Goal: Transaction & Acquisition: Obtain resource

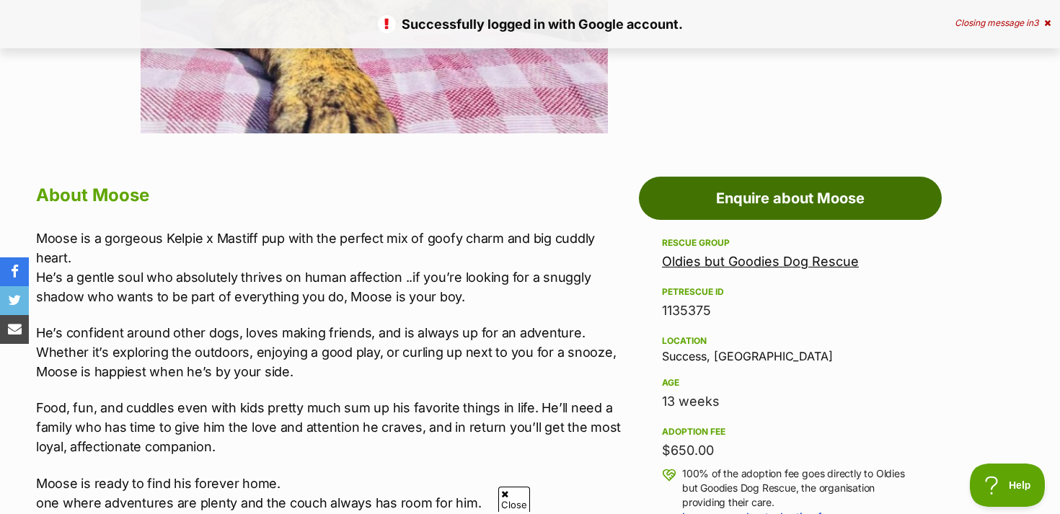
click at [731, 206] on link "Enquire about Moose" at bounding box center [790, 198] width 303 height 43
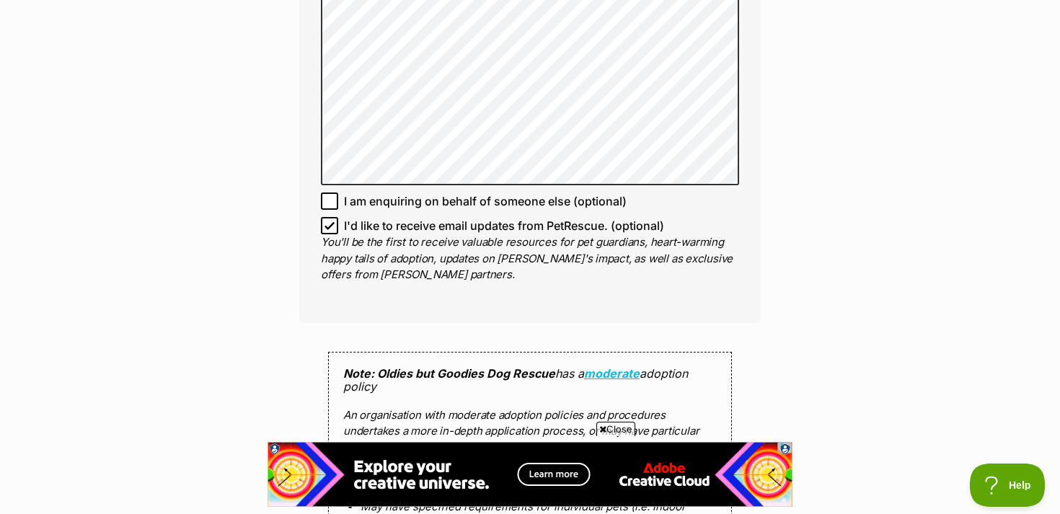
click at [330, 224] on icon at bounding box center [330, 226] width 10 height 10
click at [330, 224] on input "I'd like to receive email updates from PetRescue. (optional)" at bounding box center [329, 225] width 17 height 17
checkbox input "false"
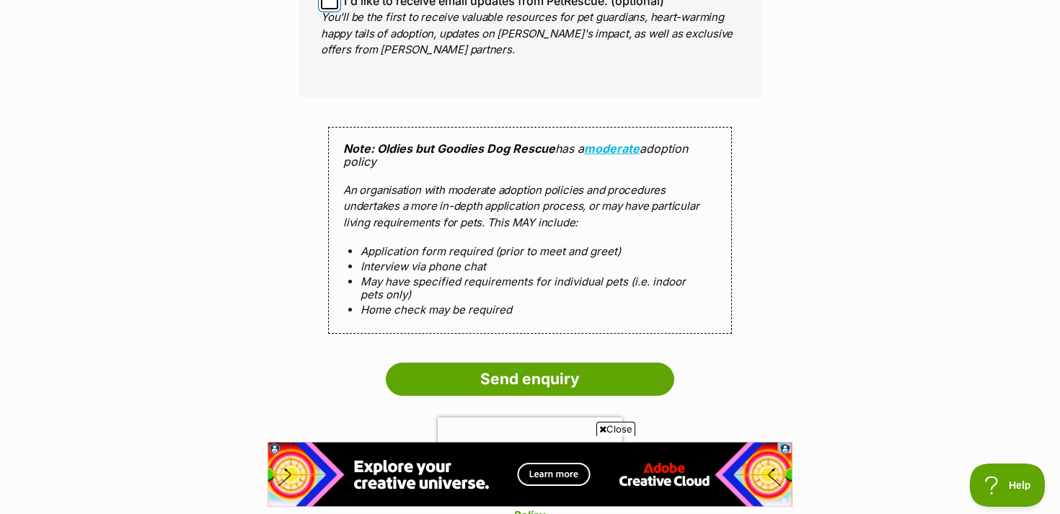
scroll to position [1376, 0]
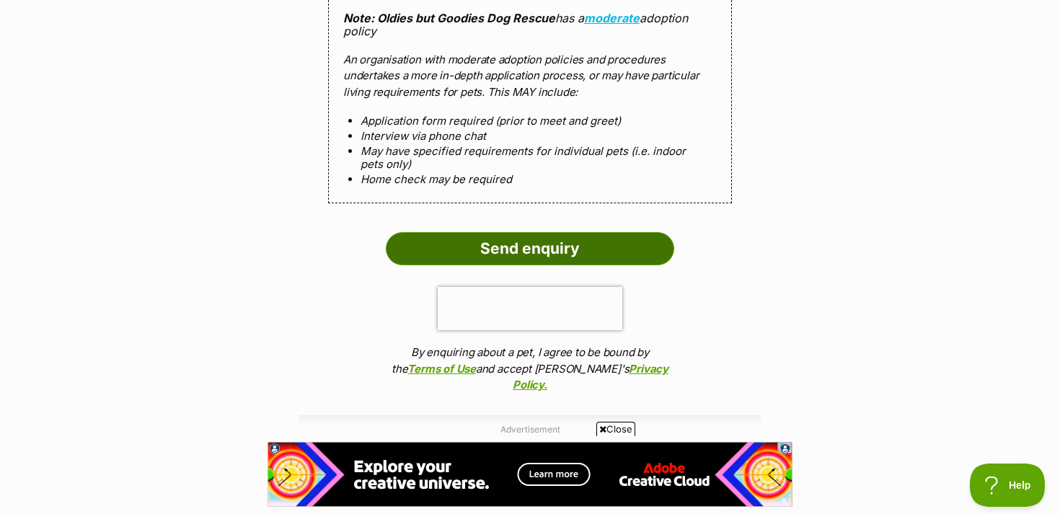
click at [534, 253] on input "Send enquiry" at bounding box center [530, 248] width 289 height 33
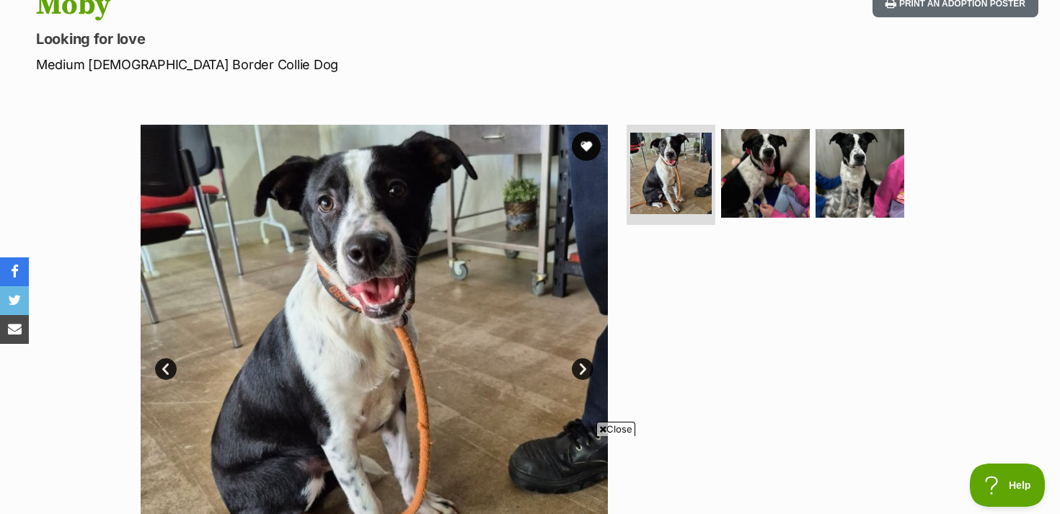
scroll to position [199, 0]
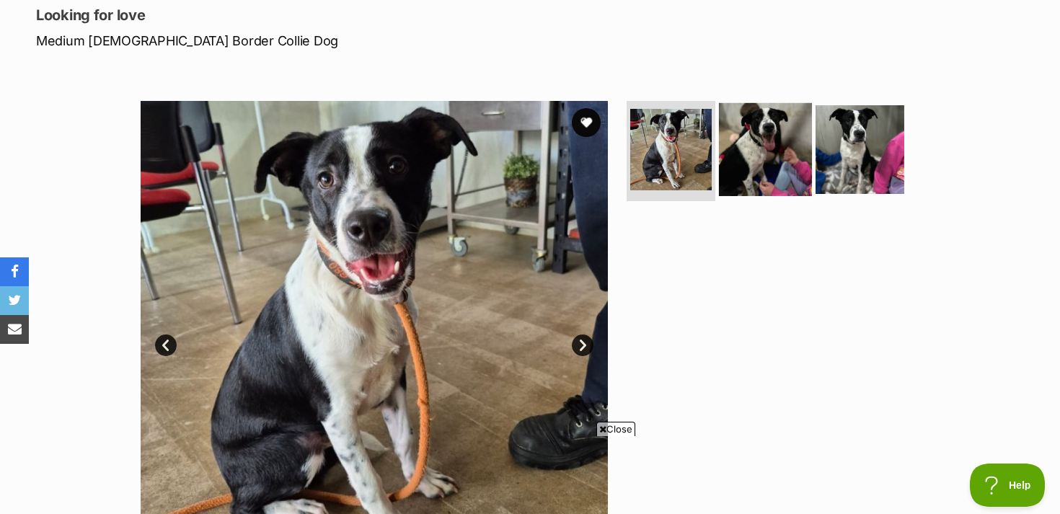
click at [760, 159] on img at bounding box center [765, 148] width 93 height 93
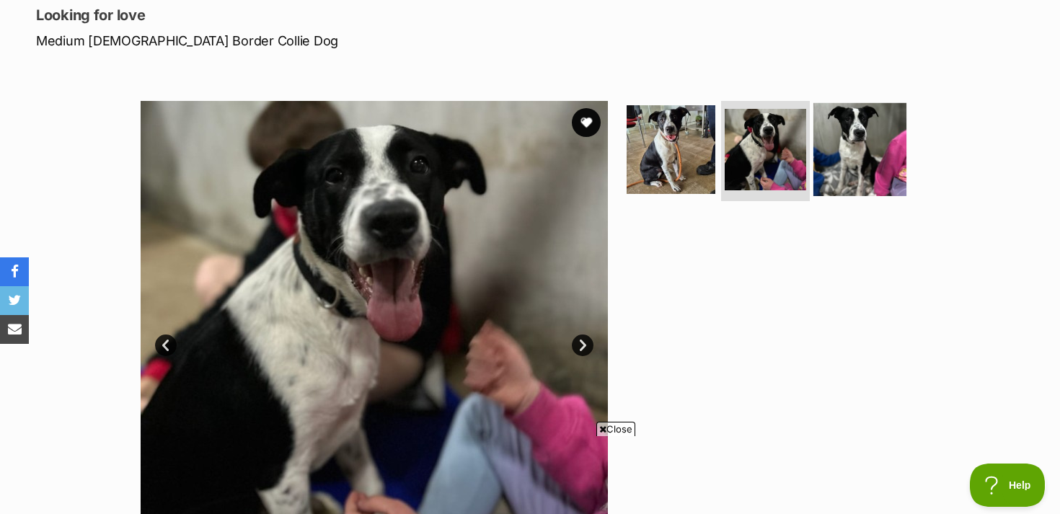
click at [869, 160] on img at bounding box center [860, 148] width 93 height 93
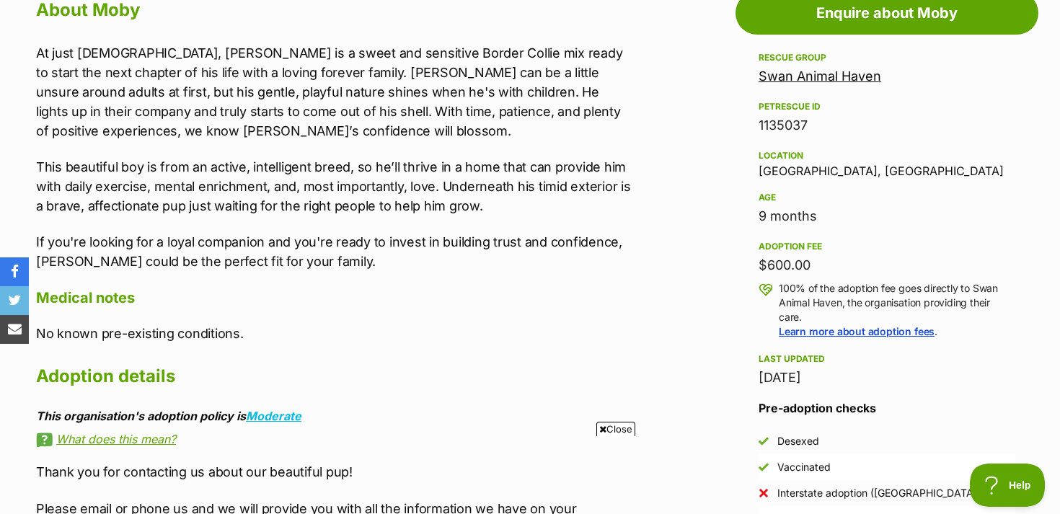
scroll to position [820, 0]
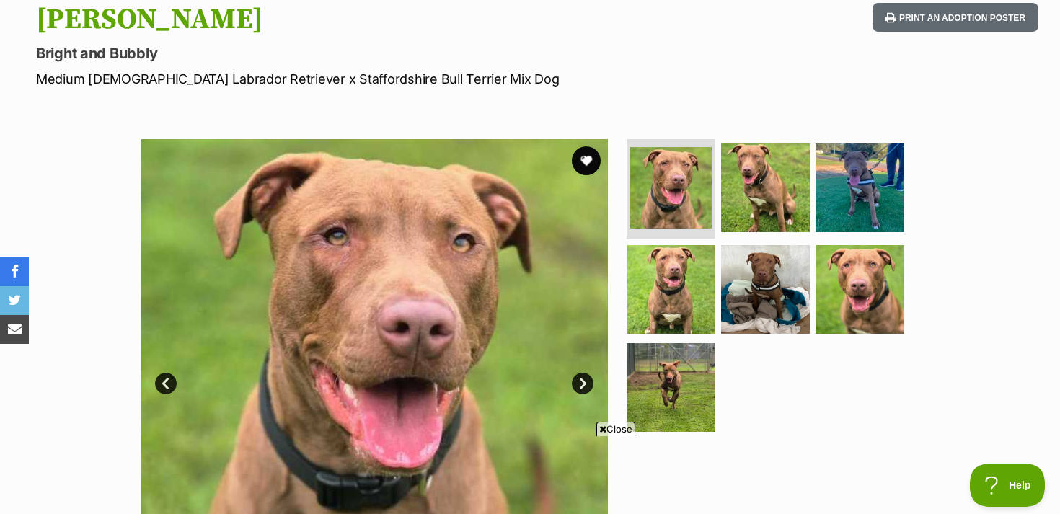
scroll to position [173, 0]
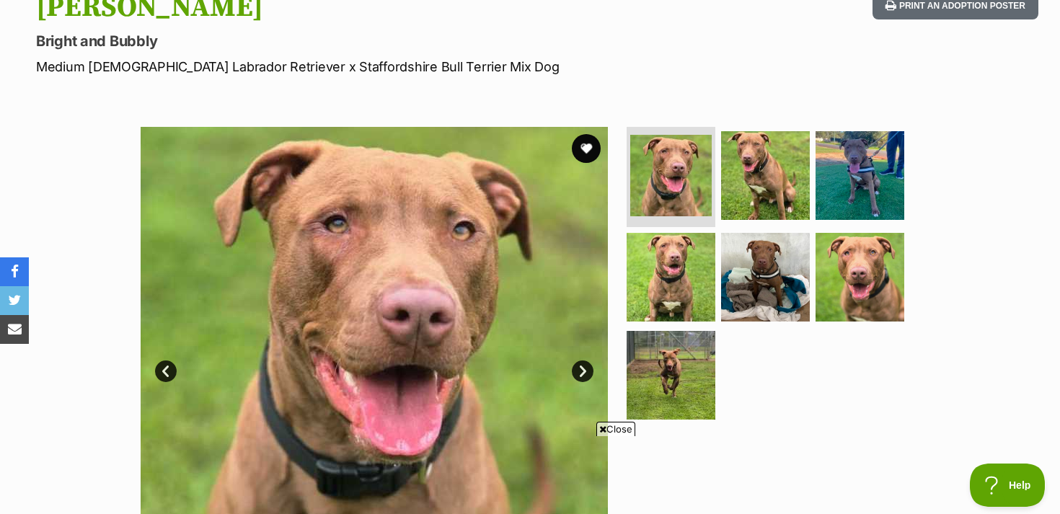
click at [587, 363] on link "Next" at bounding box center [583, 372] width 22 height 22
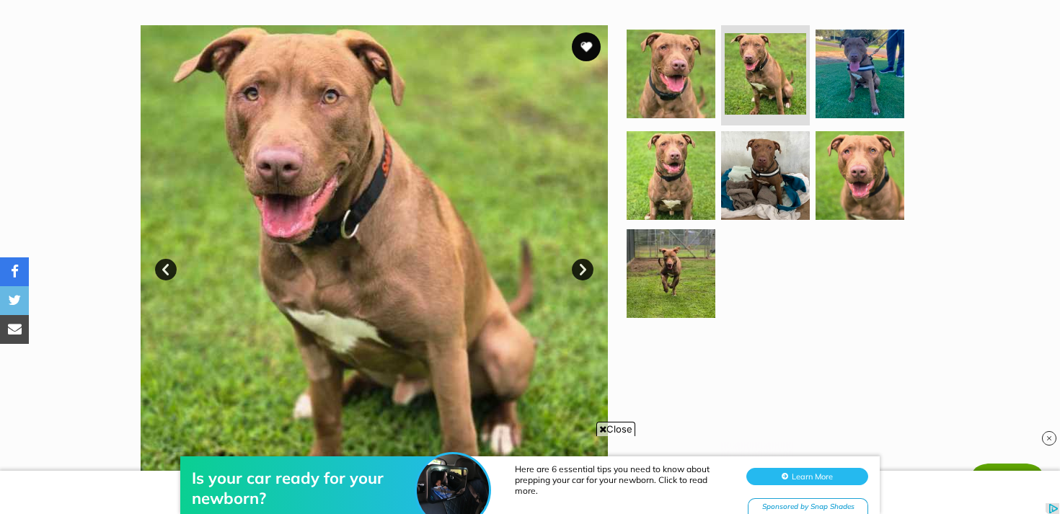
scroll to position [0, 0]
click at [581, 261] on link "Next" at bounding box center [583, 270] width 22 height 22
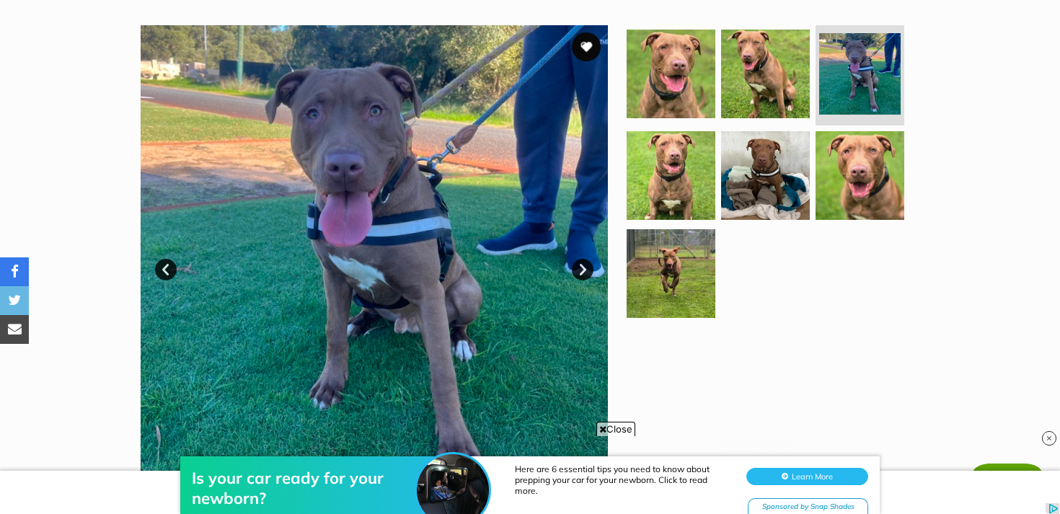
click at [585, 265] on link "Next" at bounding box center [583, 270] width 22 height 22
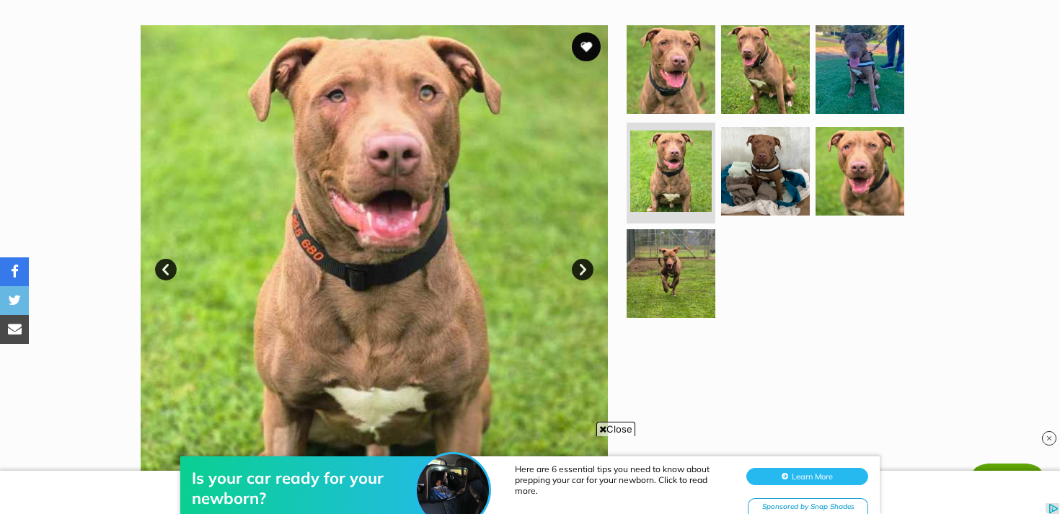
click at [586, 265] on link "Next" at bounding box center [583, 270] width 22 height 22
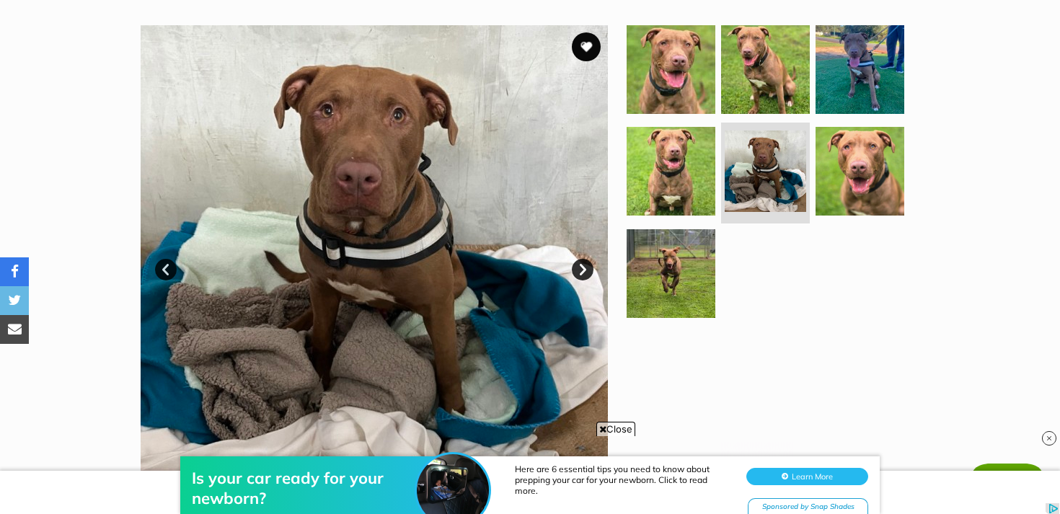
click at [586, 265] on link "Next" at bounding box center [583, 270] width 22 height 22
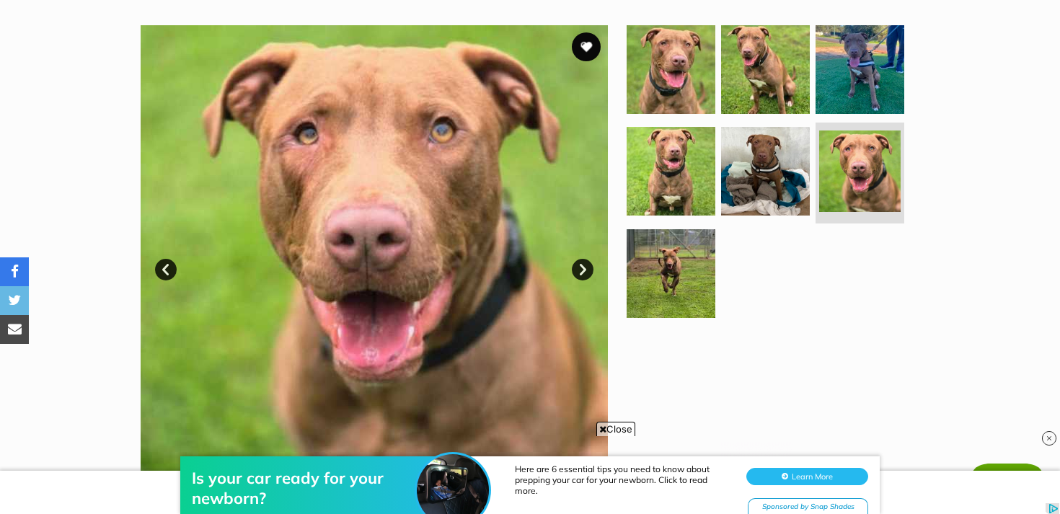
click at [586, 265] on link "Next" at bounding box center [583, 270] width 22 height 22
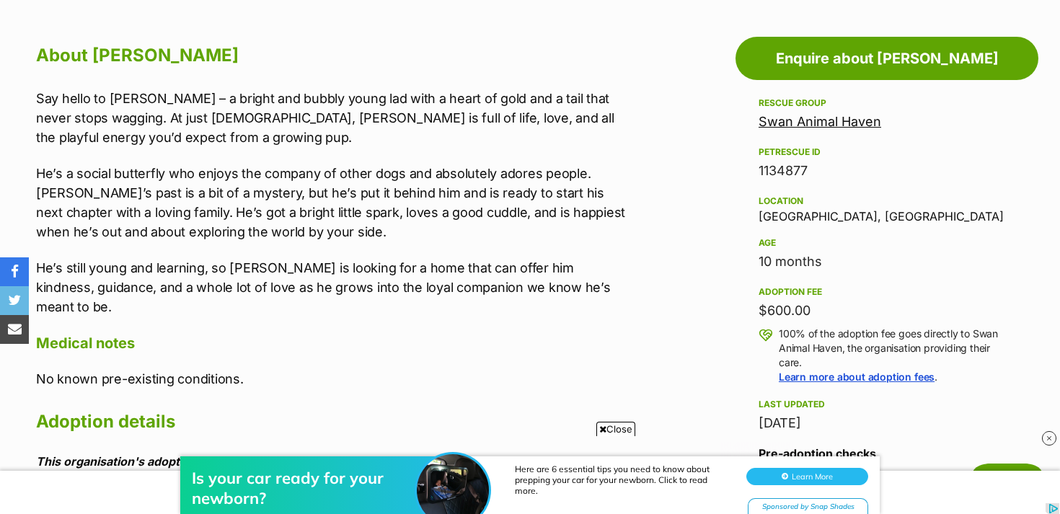
scroll to position [745, 0]
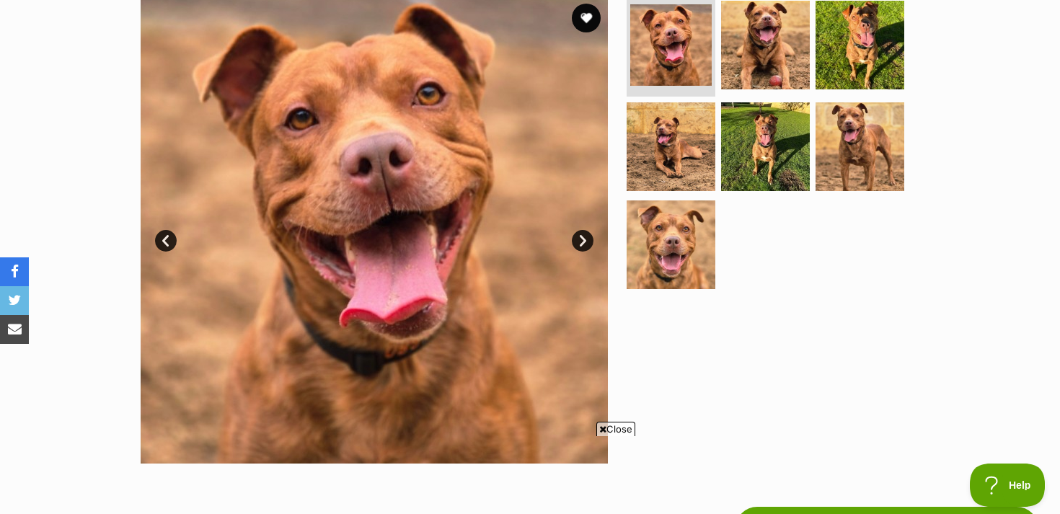
scroll to position [316, 0]
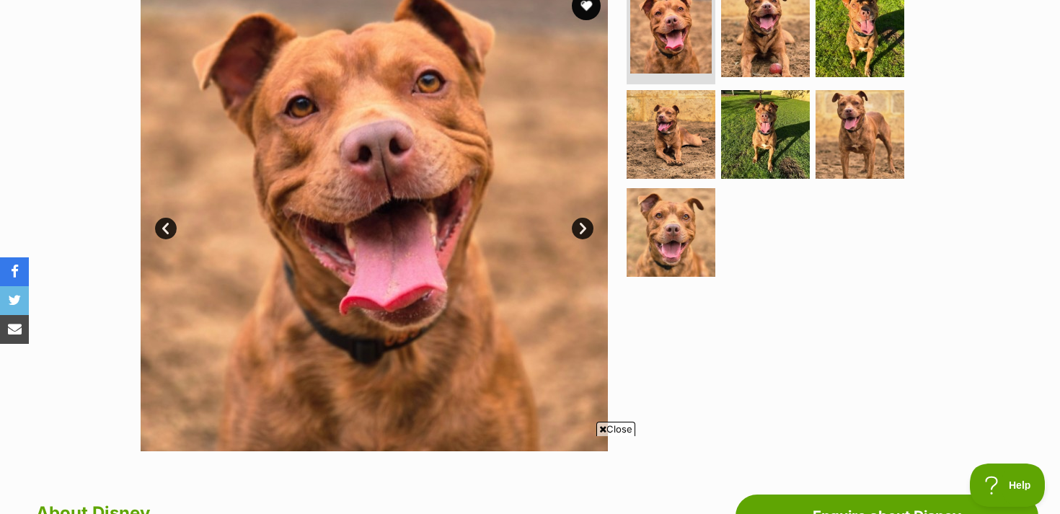
click at [571, 221] on img at bounding box center [374, 217] width 467 height 467
click at [573, 221] on img at bounding box center [374, 217] width 467 height 467
click at [578, 222] on link "Next" at bounding box center [583, 229] width 22 height 22
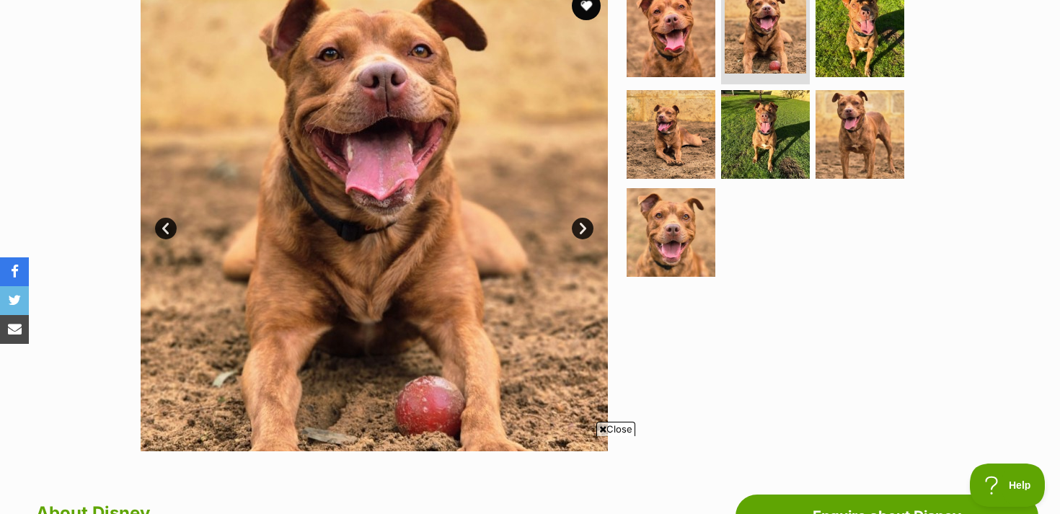
click at [578, 222] on link "Next" at bounding box center [583, 229] width 22 height 22
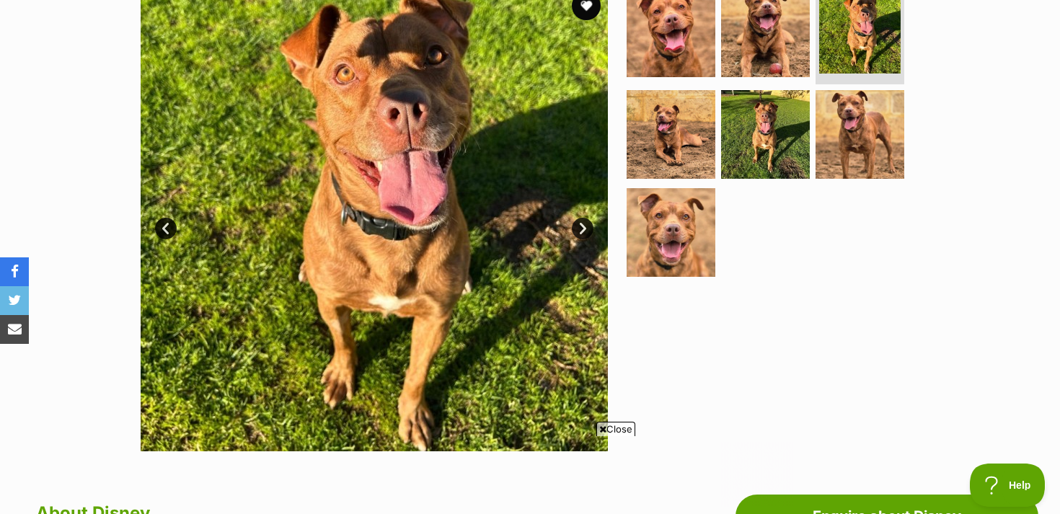
click at [578, 222] on link "Next" at bounding box center [583, 229] width 22 height 22
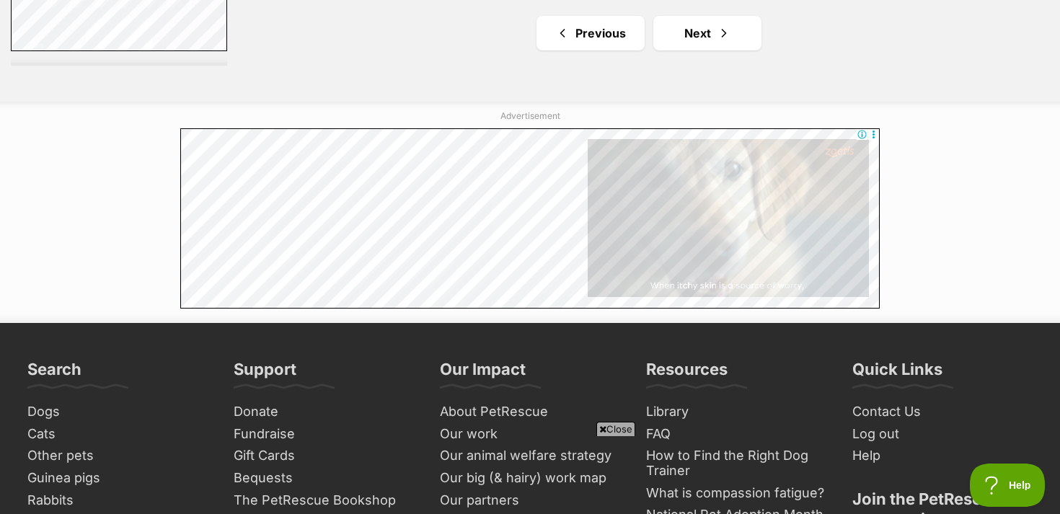
scroll to position [2949, 0]
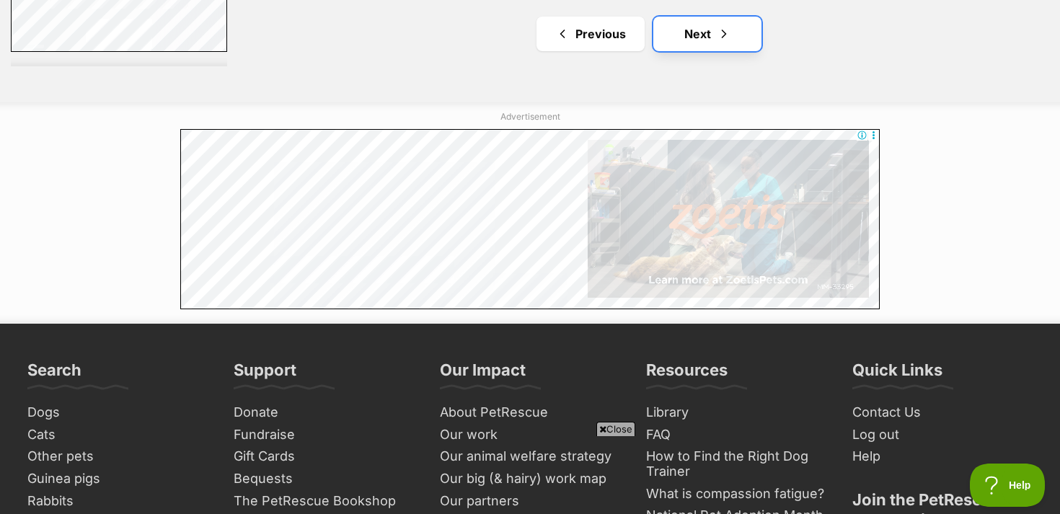
click at [697, 17] on link "Next" at bounding box center [707, 34] width 108 height 35
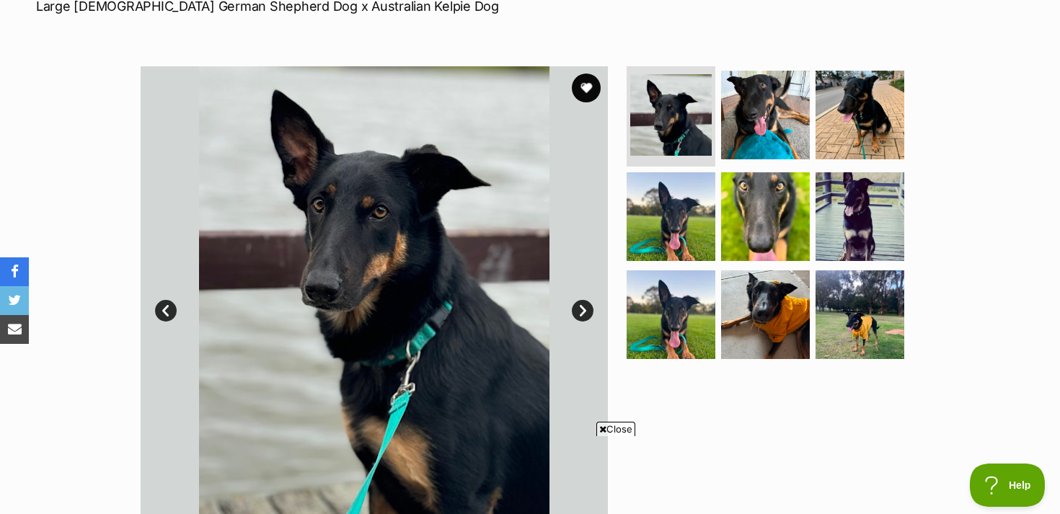
scroll to position [235, 0]
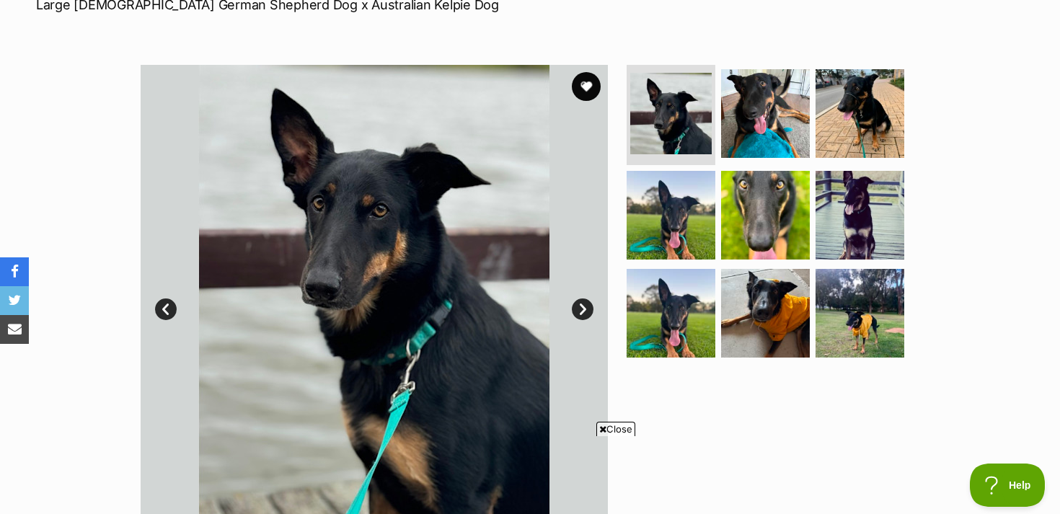
click at [583, 304] on link "Next" at bounding box center [583, 310] width 22 height 22
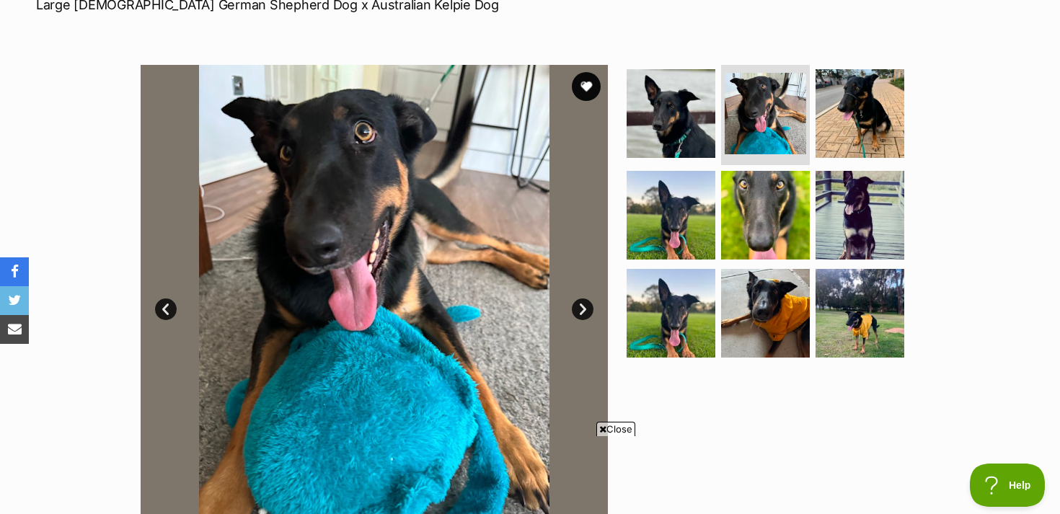
click at [584, 313] on link "Next" at bounding box center [583, 310] width 22 height 22
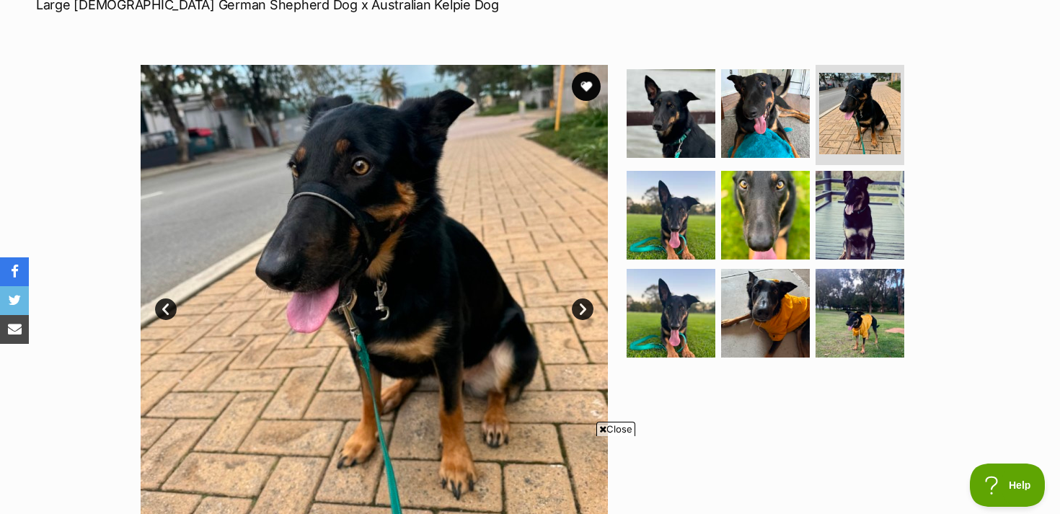
click at [584, 313] on link "Next" at bounding box center [583, 310] width 22 height 22
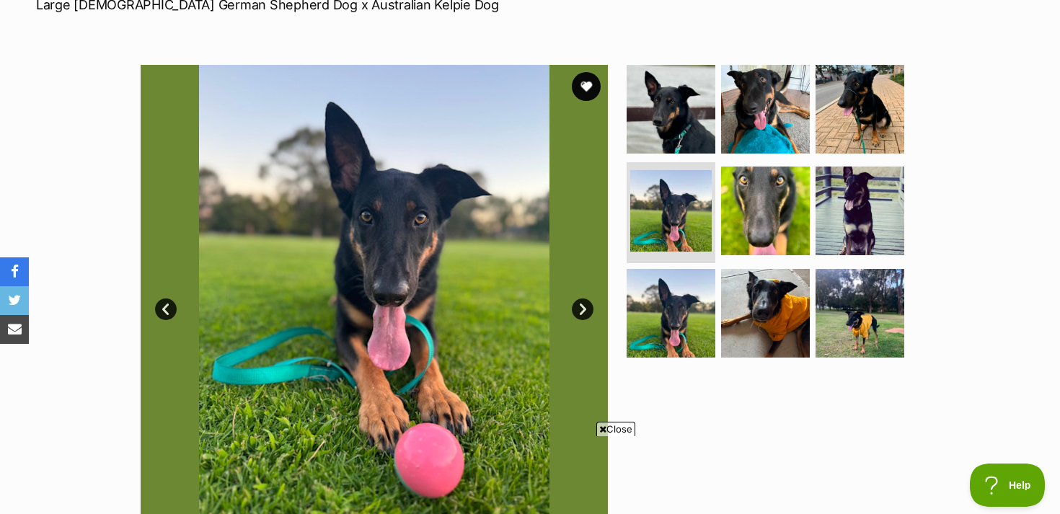
click at [584, 313] on link "Next" at bounding box center [583, 310] width 22 height 22
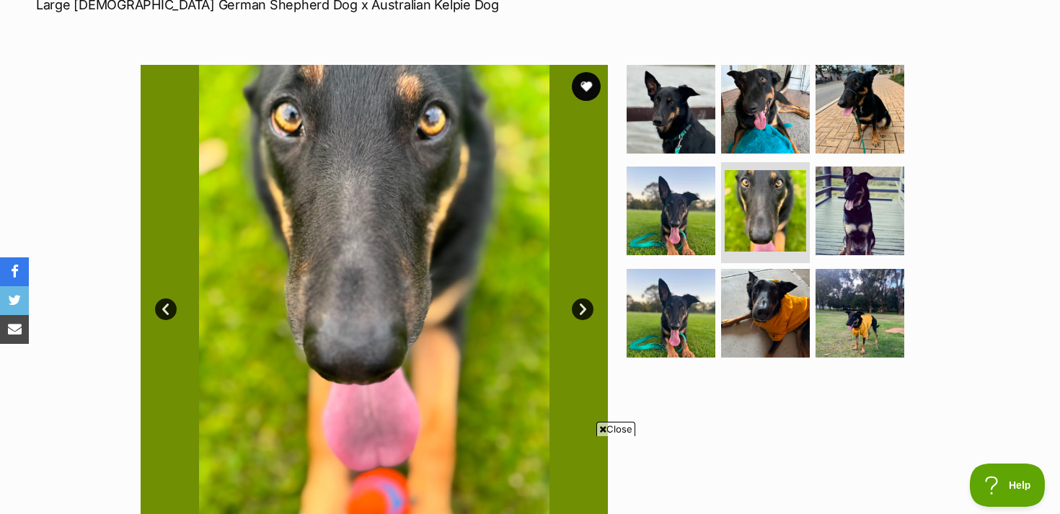
click at [584, 313] on link "Next" at bounding box center [583, 310] width 22 height 22
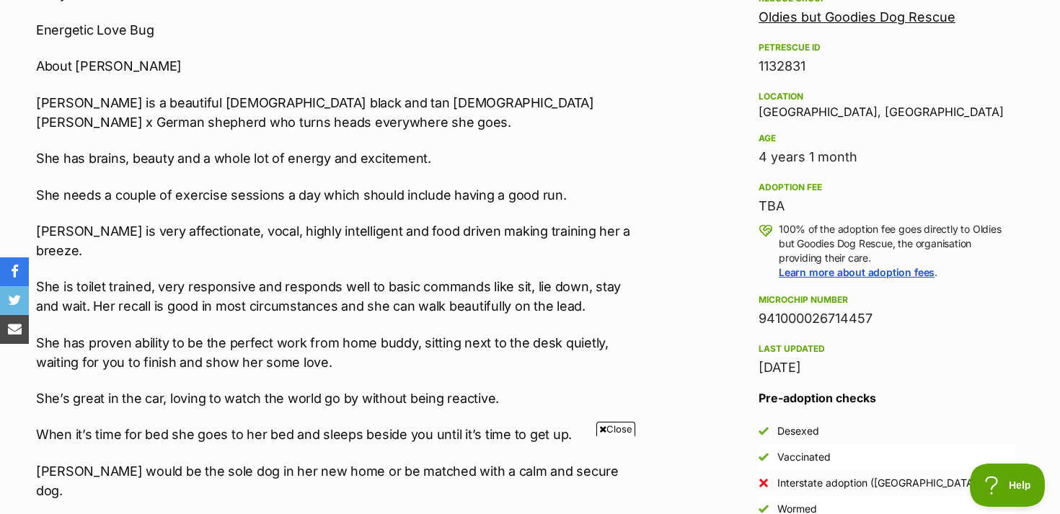
scroll to position [815, 0]
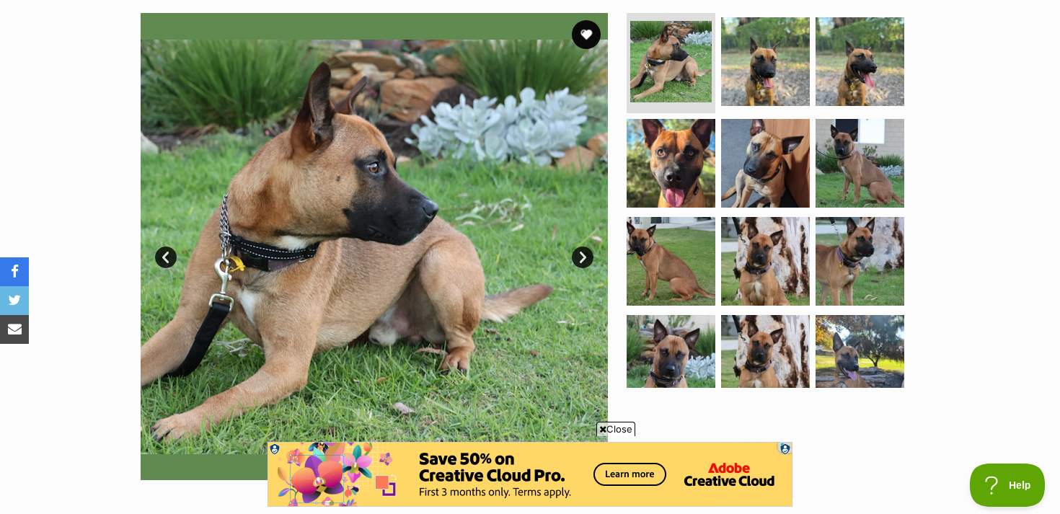
scroll to position [293, 0]
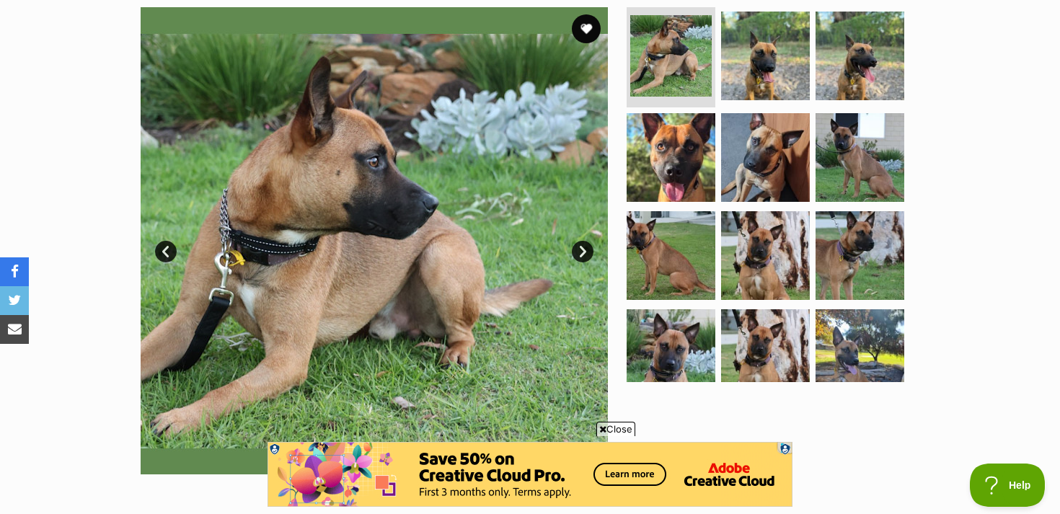
click at [589, 250] on link "Next" at bounding box center [583, 252] width 22 height 22
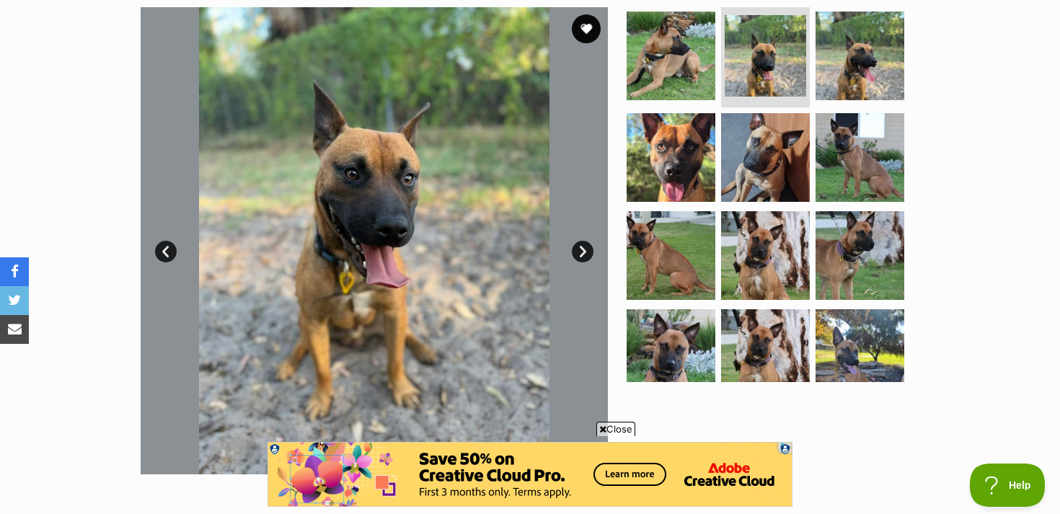
click at [589, 250] on link "Next" at bounding box center [583, 252] width 22 height 22
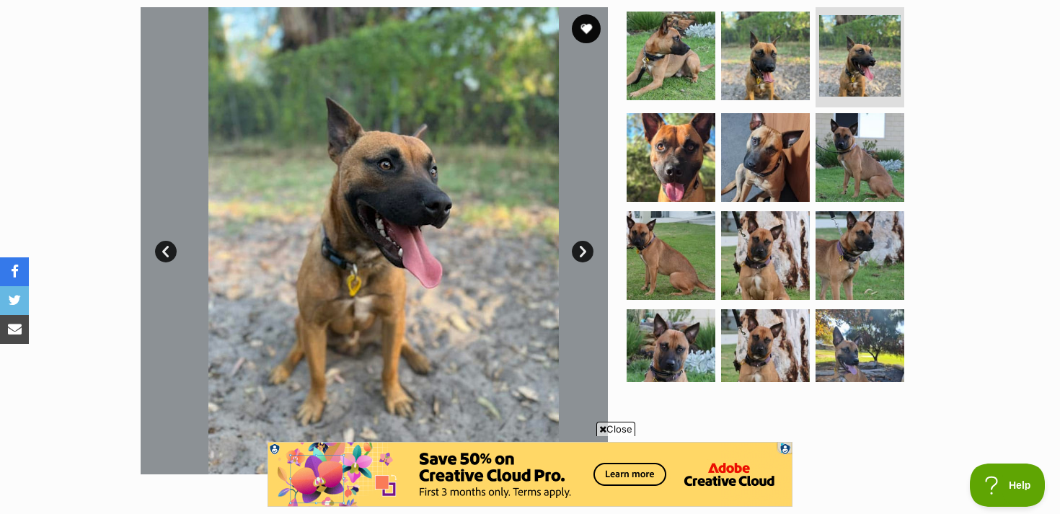
click at [589, 250] on link "Next" at bounding box center [583, 252] width 22 height 22
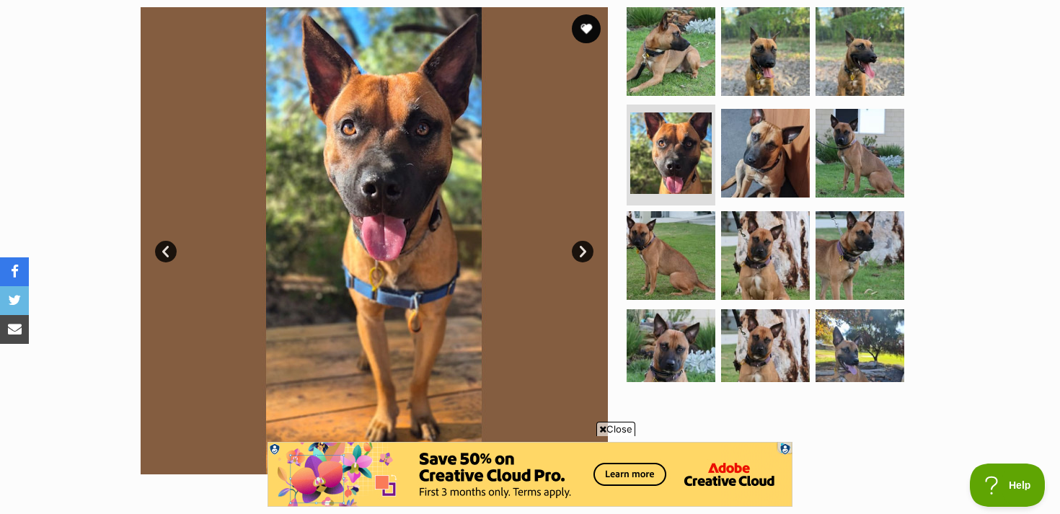
click at [589, 250] on link "Next" at bounding box center [583, 252] width 22 height 22
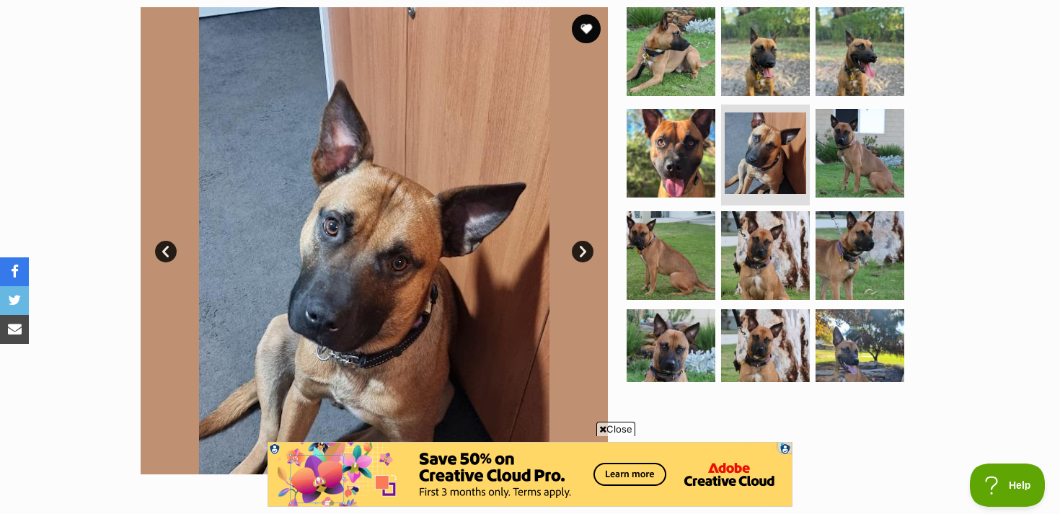
click at [589, 250] on link "Next" at bounding box center [583, 252] width 22 height 22
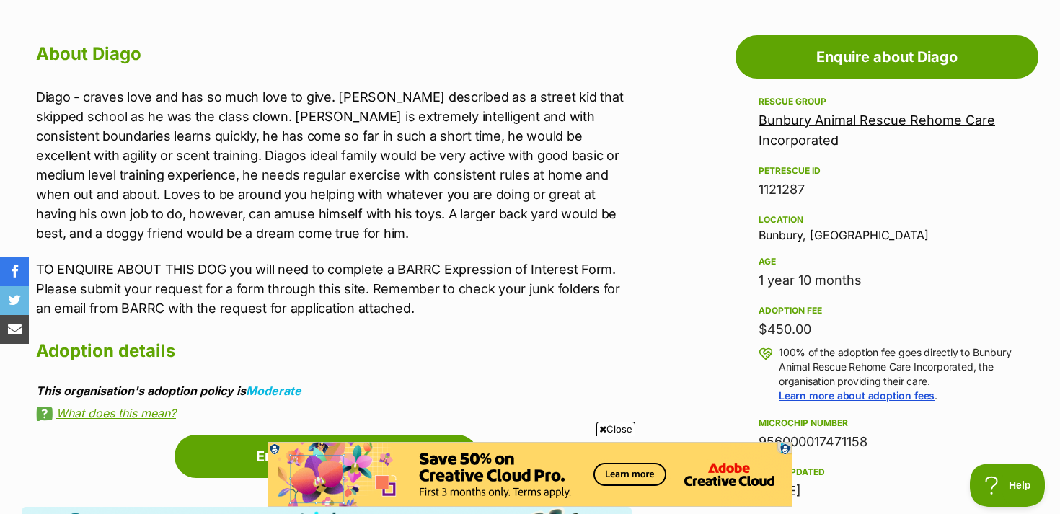
scroll to position [616, 0]
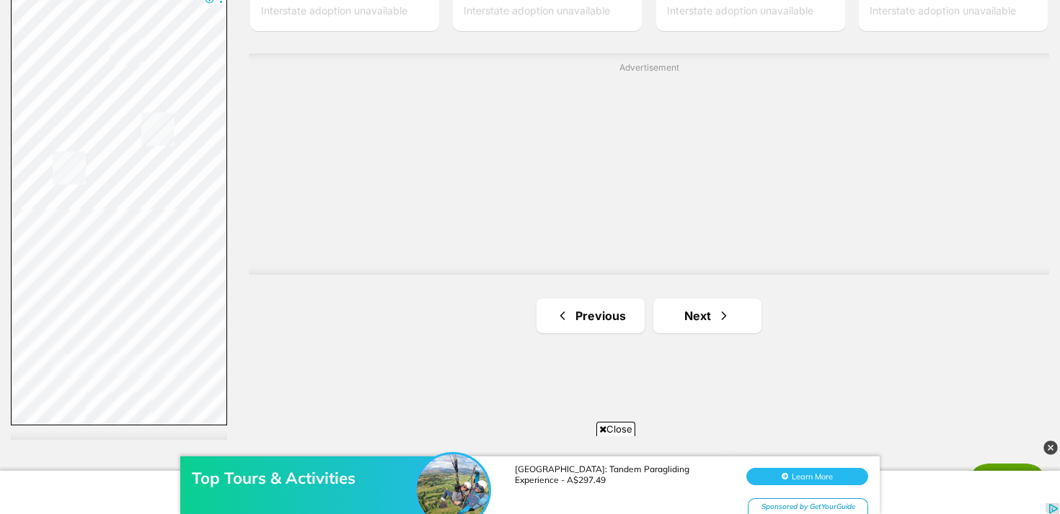
scroll to position [2605, 0]
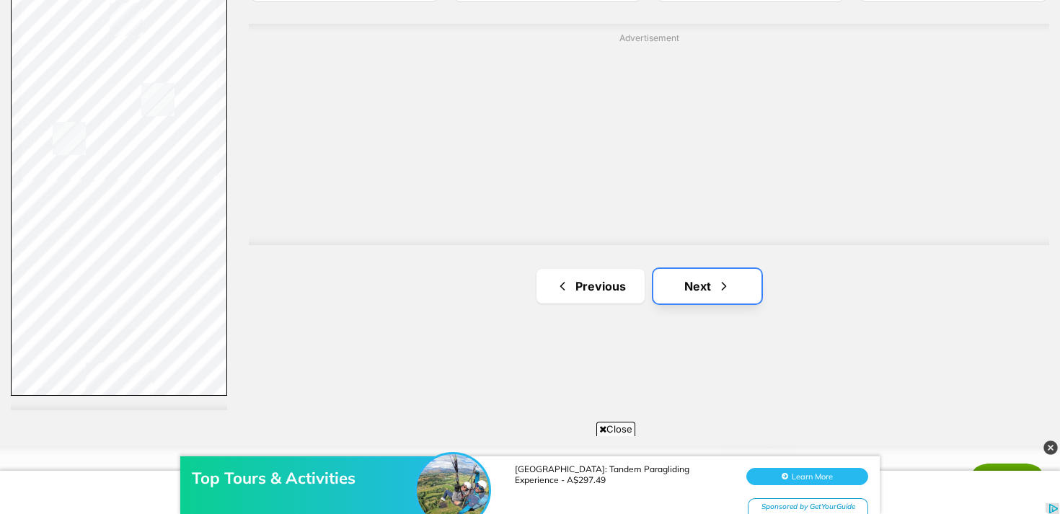
click at [735, 269] on link "Next" at bounding box center [707, 286] width 108 height 35
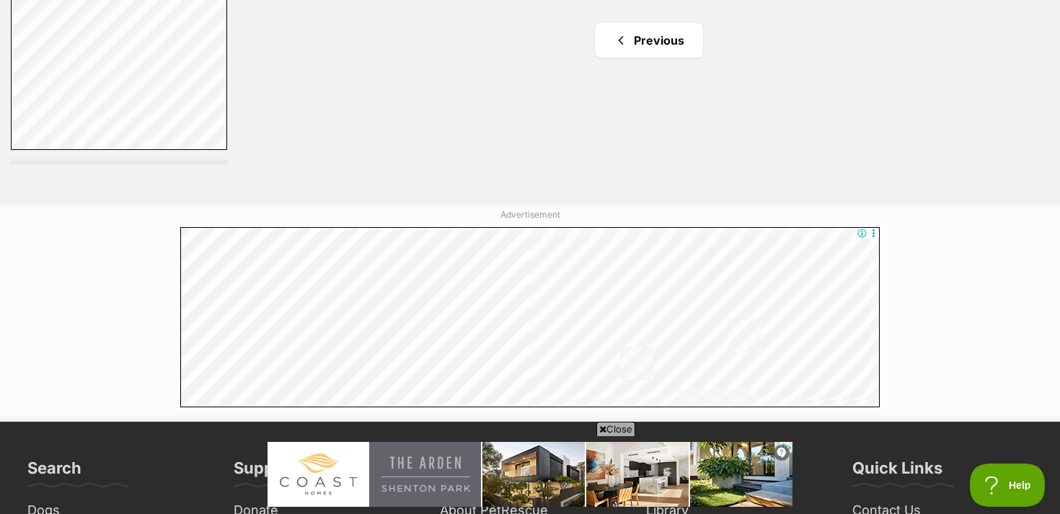
scroll to position [2607, 0]
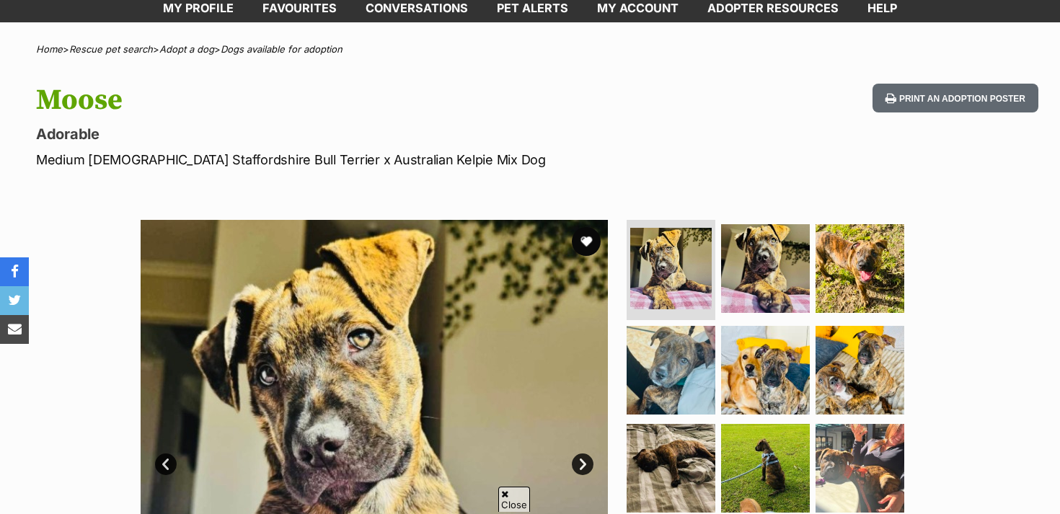
scroll to position [105, 0]
